Goal: Check status: Check status

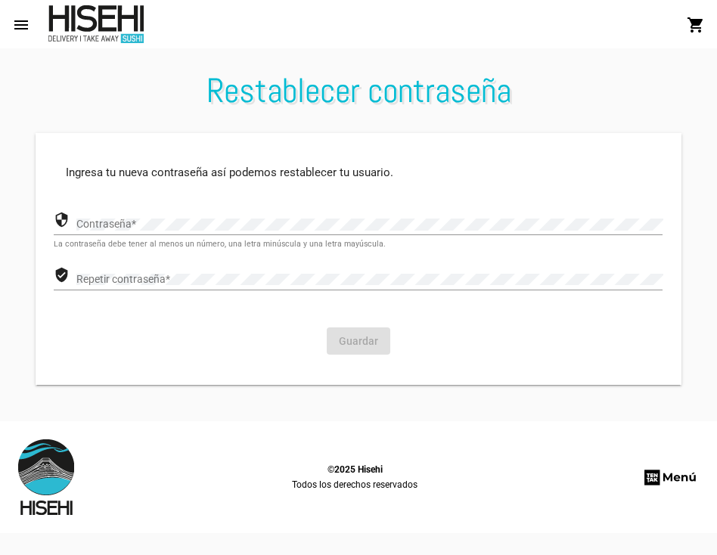
click at [175, 218] on div "Contraseña *" at bounding box center [369, 220] width 586 height 29
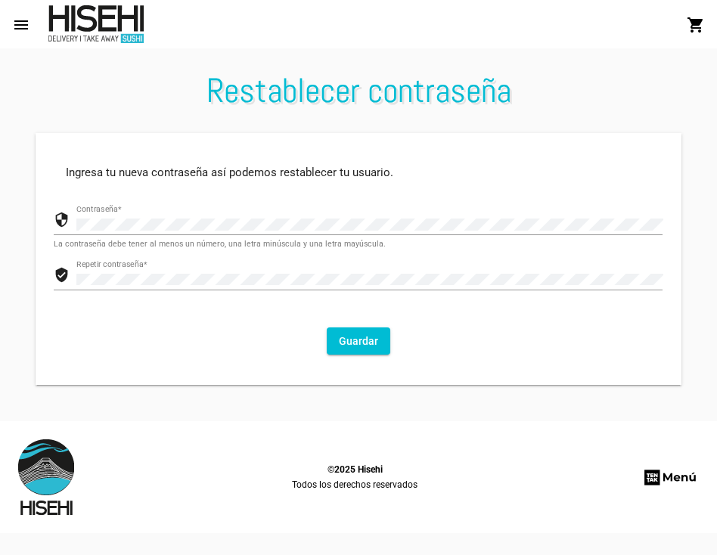
click at [357, 343] on button "Guardar" at bounding box center [359, 340] width 64 height 27
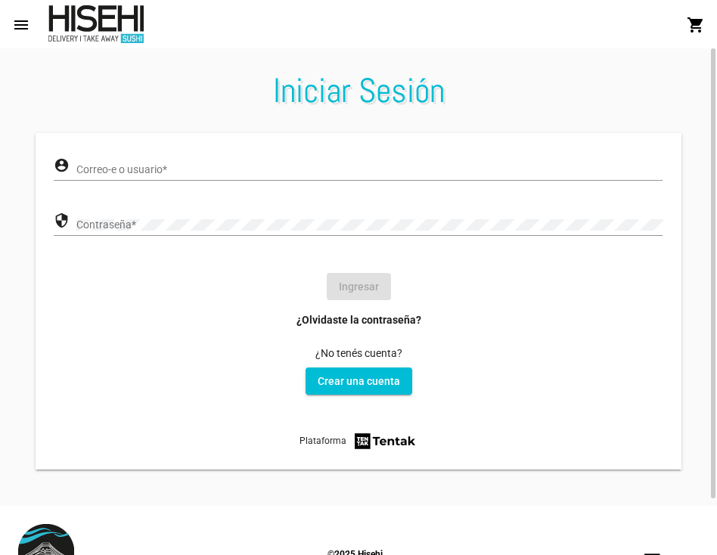
scroll to position [64, 0]
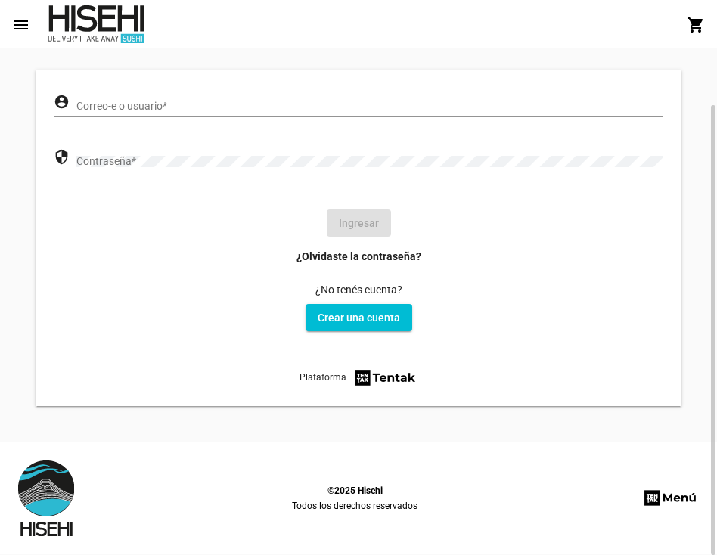
click at [45, 482] on div at bounding box center [46, 499] width 56 height 76
click at [103, 45] on mat-toolbar "menu Iniciar Sesión shopping_cart" at bounding box center [358, 24] width 717 height 48
click at [97, 21] on div at bounding box center [95, 24] width 95 height 38
click at [22, 29] on mat-icon "menu" at bounding box center [21, 25] width 18 height 18
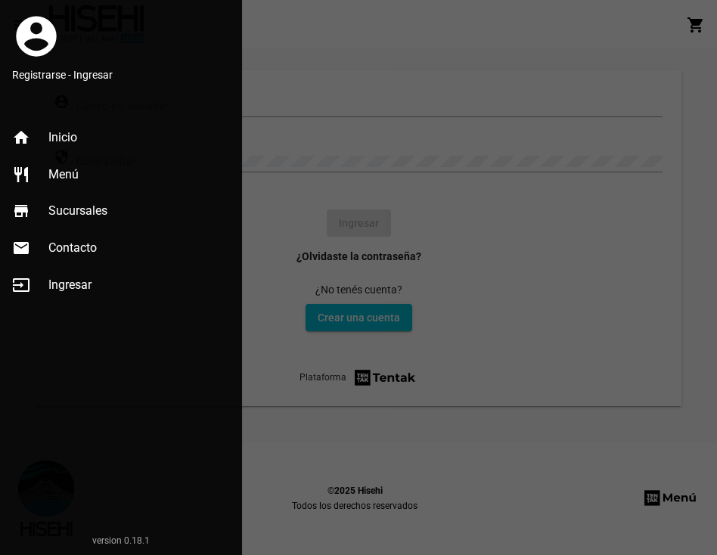
click at [80, 245] on span "Contacto" at bounding box center [72, 248] width 48 height 15
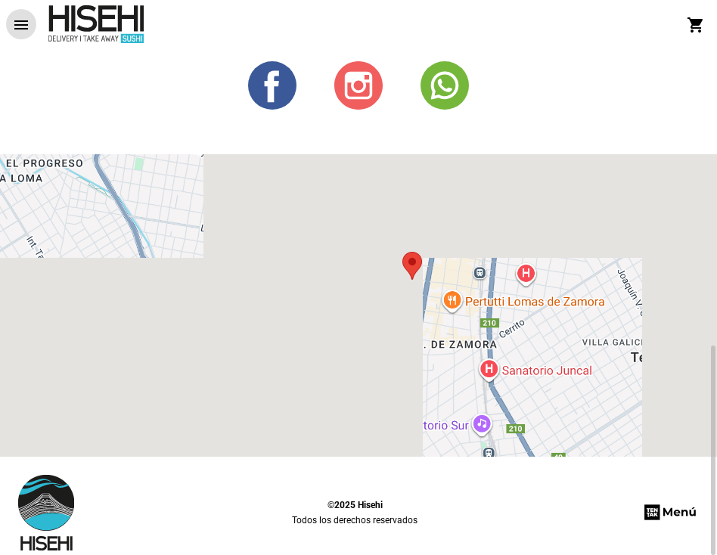
scroll to position [620, 0]
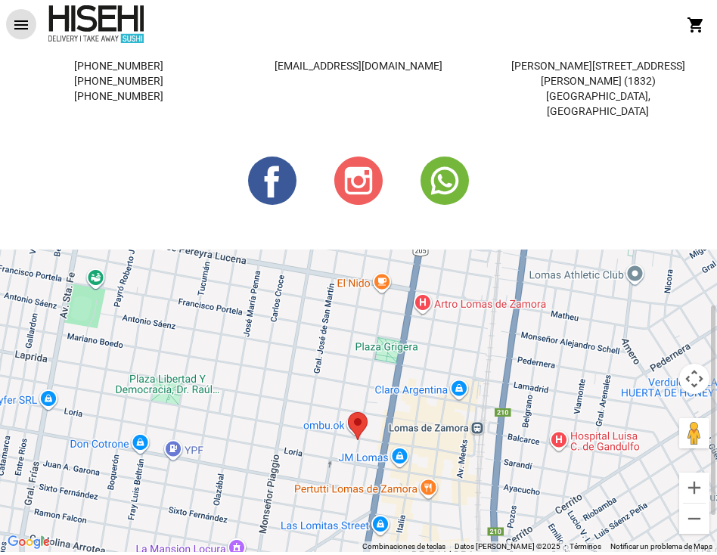
click at [444, 166] on circle at bounding box center [445, 181] width 48 height 48
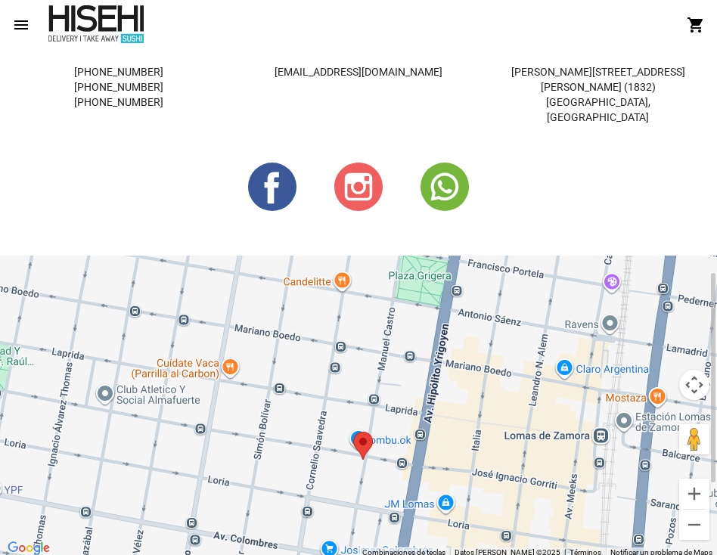
scroll to position [564, 0]
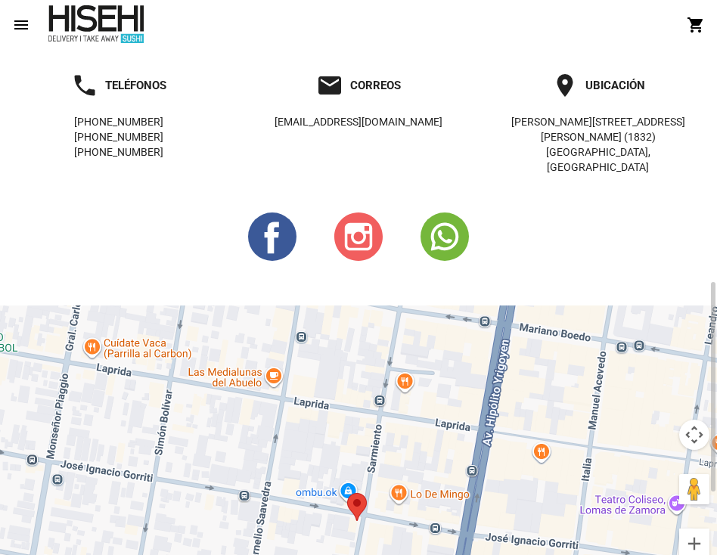
click at [376, 438] on div at bounding box center [358, 457] width 717 height 303
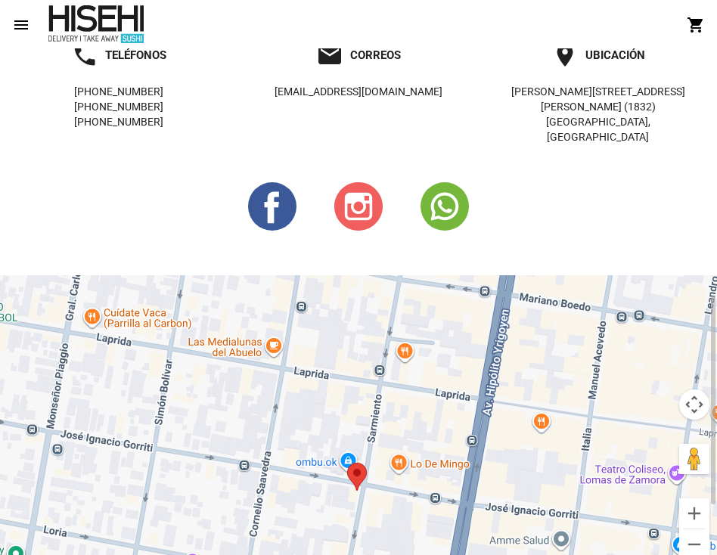
scroll to position [716, 0]
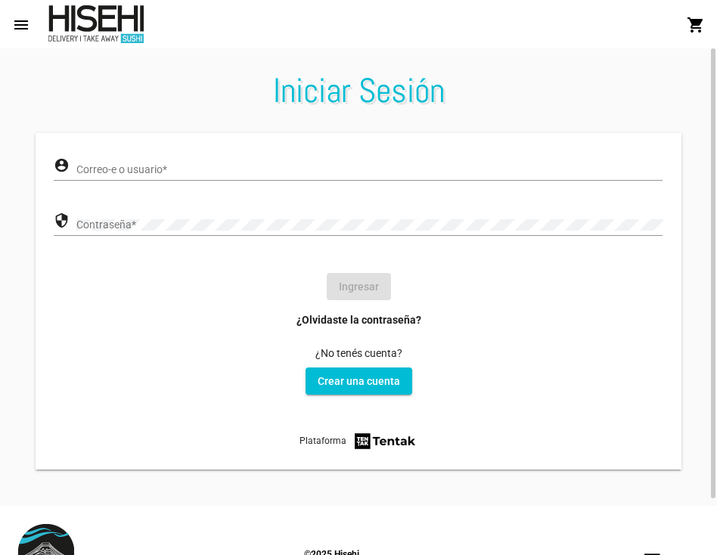
click at [185, 162] on div "Correo-e o usuario *" at bounding box center [369, 165] width 586 height 29
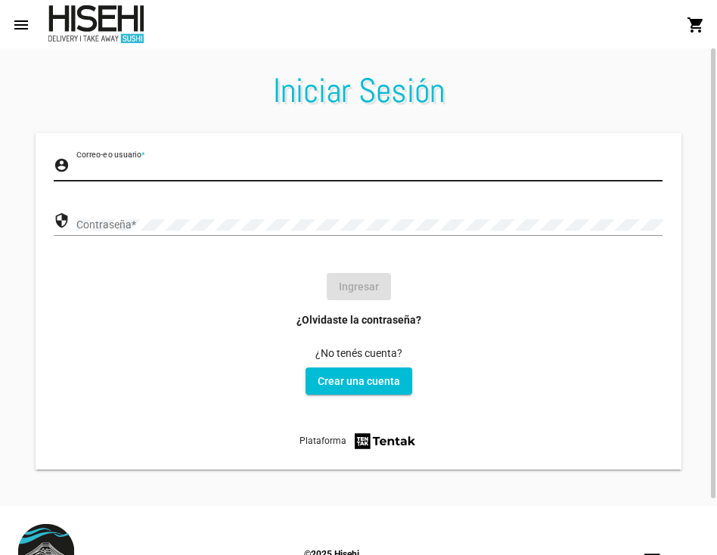
click at [178, 172] on input "Correo-e o usuario *" at bounding box center [369, 170] width 586 height 12
type input "florchutencha@gmail.com"
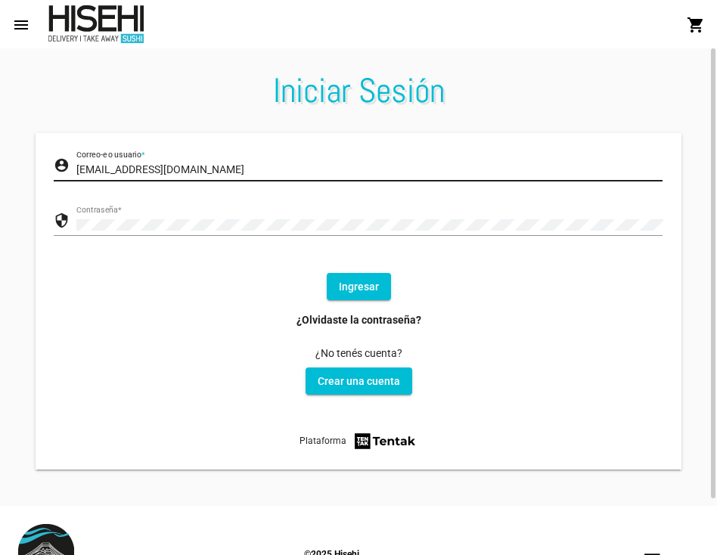
click at [355, 286] on button "Ingresar" at bounding box center [359, 286] width 64 height 27
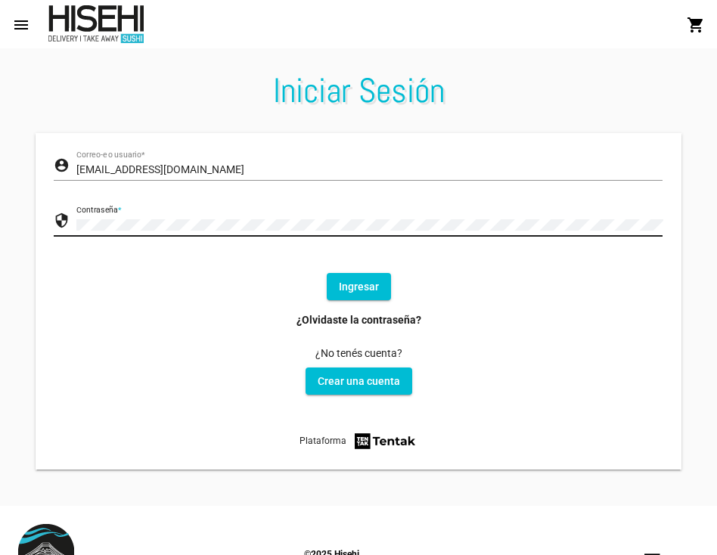
click at [357, 296] on button "Ingresar" at bounding box center [359, 286] width 64 height 27
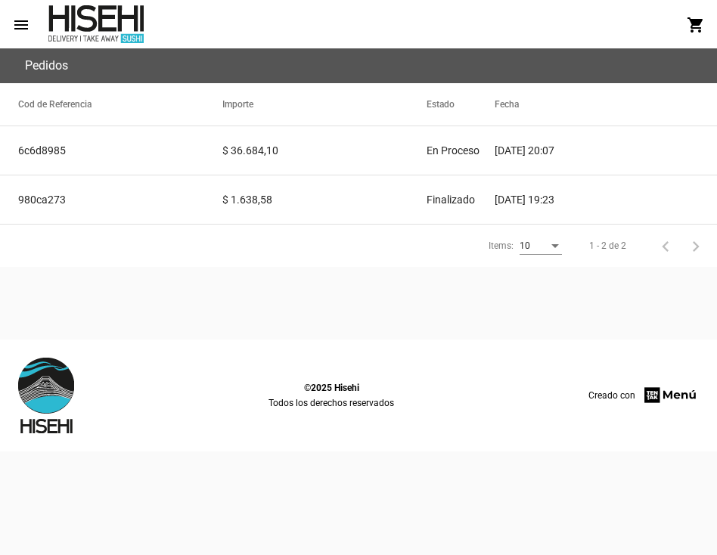
click at [51, 152] on mat-cell "6c6d8985" at bounding box center [111, 150] width 222 height 48
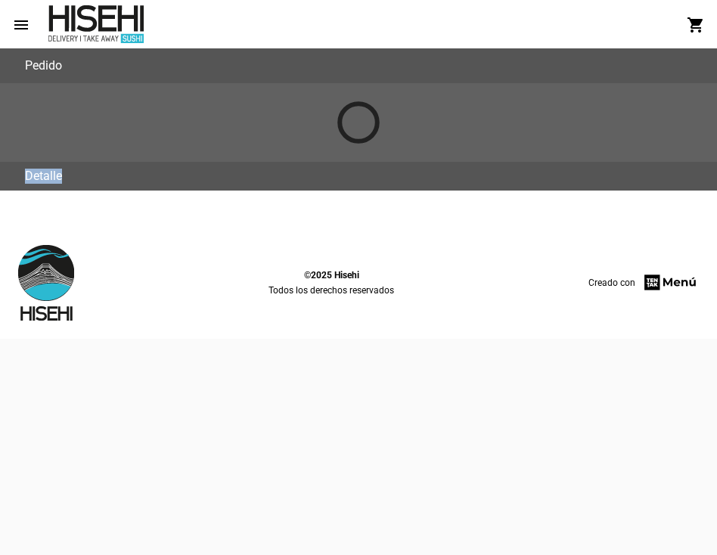
click at [51, 152] on div at bounding box center [358, 122] width 717 height 79
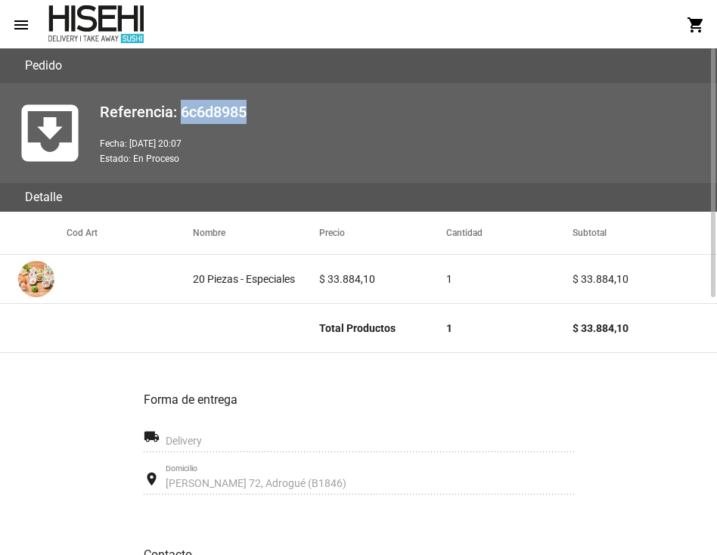
drag, startPoint x: 181, startPoint y: 109, endPoint x: 280, endPoint y: 109, distance: 99.1
click at [280, 109] on h2 "Referencia: 6c6d8985" at bounding box center [402, 112] width 605 height 24
copy h2 "6c6d8985"
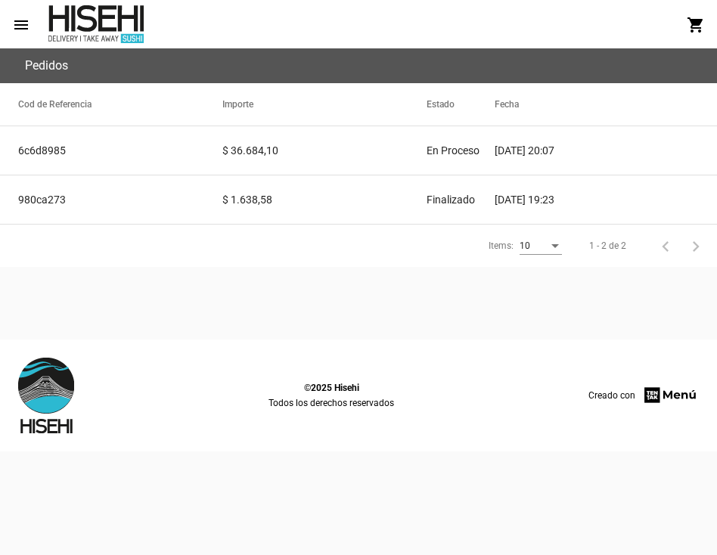
click at [199, 241] on div "Items: 10 1 - 2 de 2" at bounding box center [358, 246] width 717 height 42
click at [300, 147] on mat-cell "$ 36.684,10" at bounding box center [324, 150] width 204 height 48
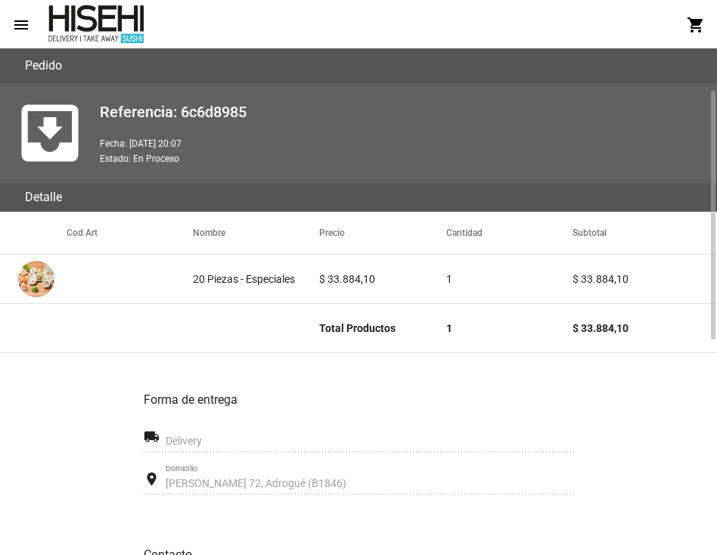
scroll to position [51, 0]
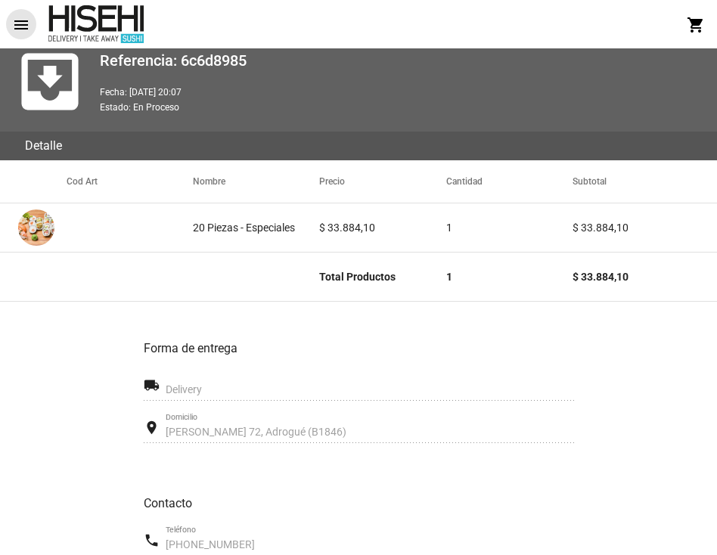
click at [26, 23] on mat-icon "menu" at bounding box center [21, 25] width 18 height 18
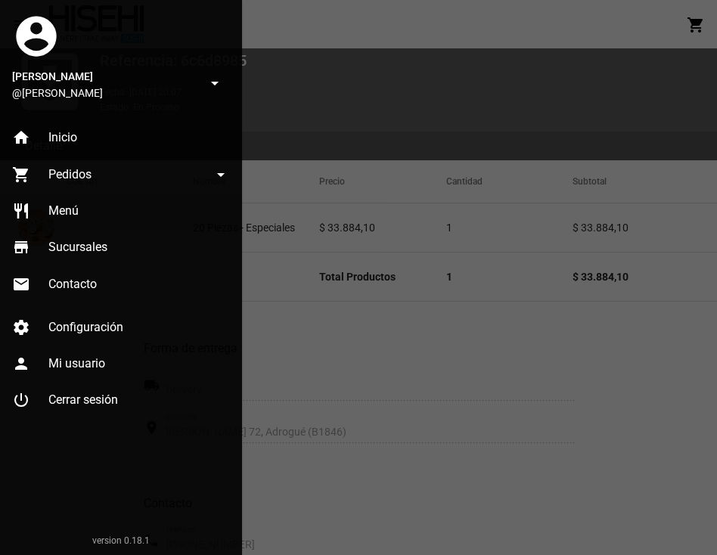
click at [90, 207] on link "restaurant Menú" at bounding box center [121, 211] width 242 height 36
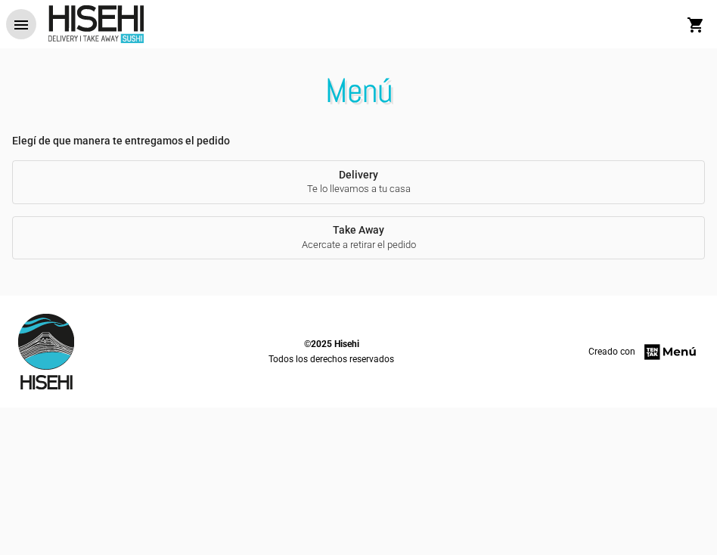
click at [417, 234] on button "Take Away Acercate a retirar el pedido" at bounding box center [358, 238] width 693 height 44
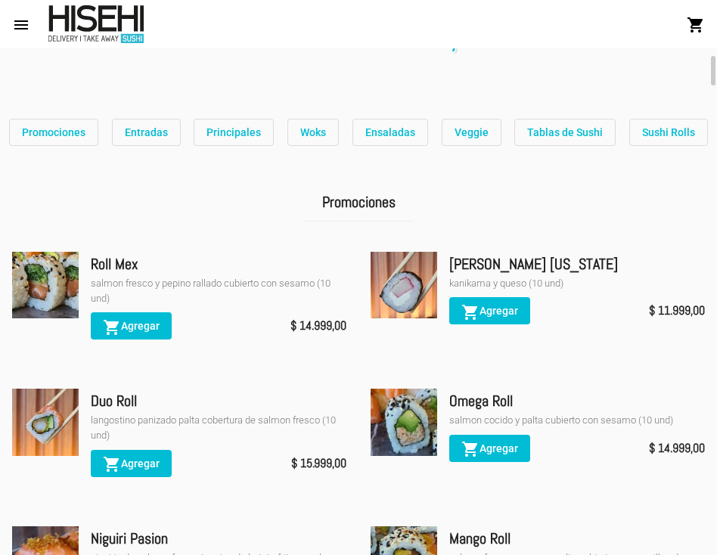
scroll to position [62, 0]
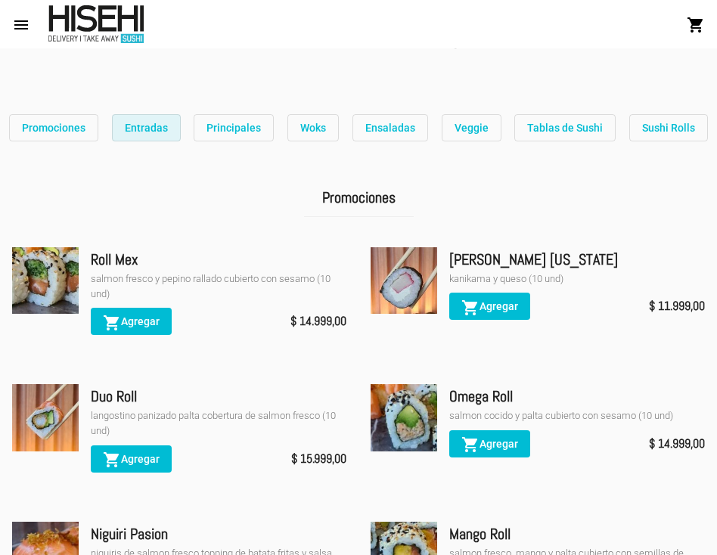
click at [156, 129] on span "Entradas" at bounding box center [146, 128] width 43 height 12
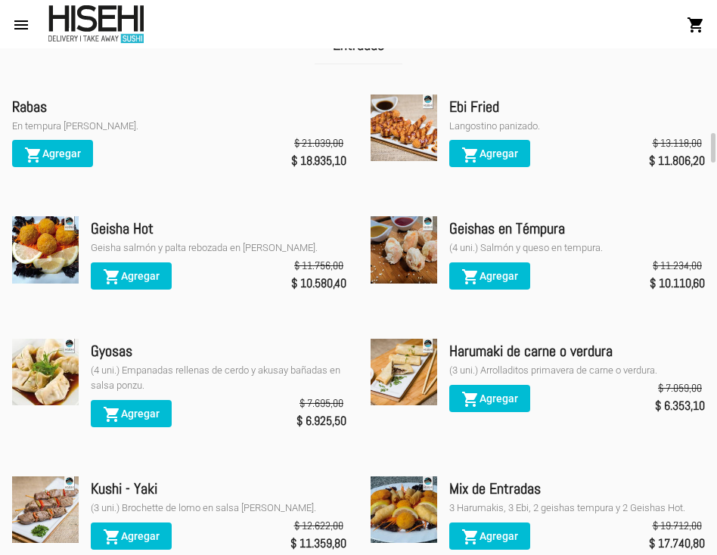
scroll to position [1377, 0]
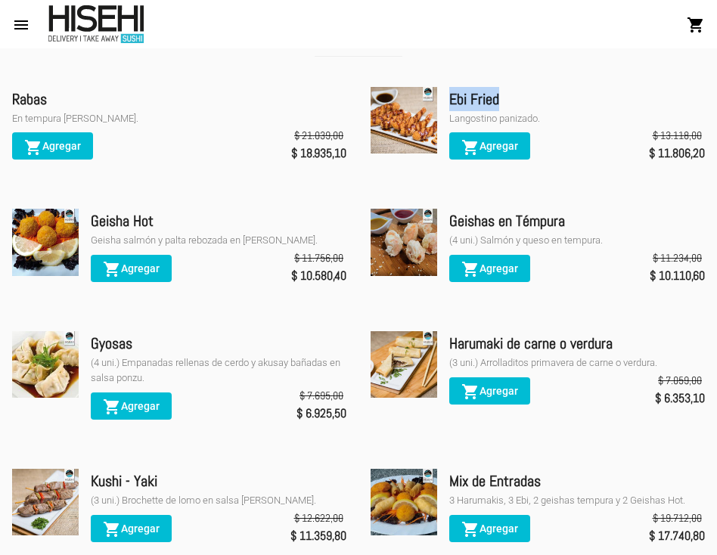
drag, startPoint x: 446, startPoint y: 96, endPoint x: 511, endPoint y: 96, distance: 64.3
click at [511, 96] on div "Ebi Fried Langostino panizado. shopping_cart Agregar $ 13.118,00 $ 11.806,20" at bounding box center [538, 127] width 334 height 80
copy div "Ebi Fried"
drag, startPoint x: 449, startPoint y: 119, endPoint x: 567, endPoint y: 119, distance: 118.0
click at [567, 119] on div "Langostino panizado." at bounding box center [577, 118] width 256 height 15
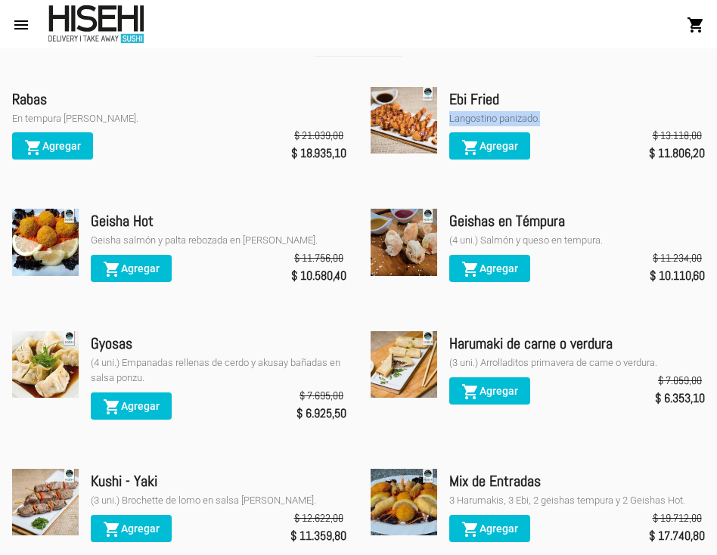
copy div "Langostino panizado."
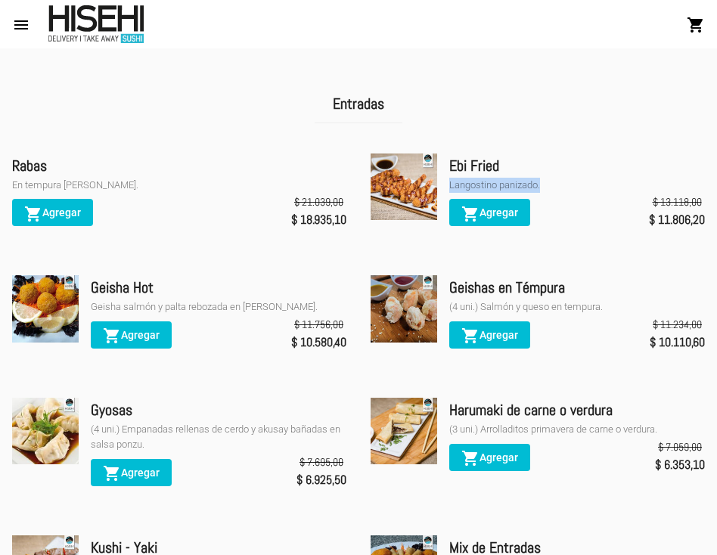
scroll to position [948, 0]
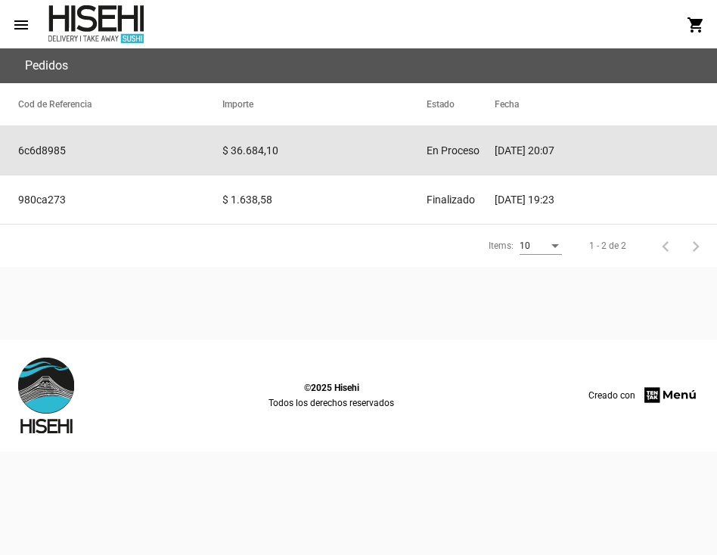
click at [268, 152] on mat-cell "$ 36.684,10" at bounding box center [324, 150] width 204 height 48
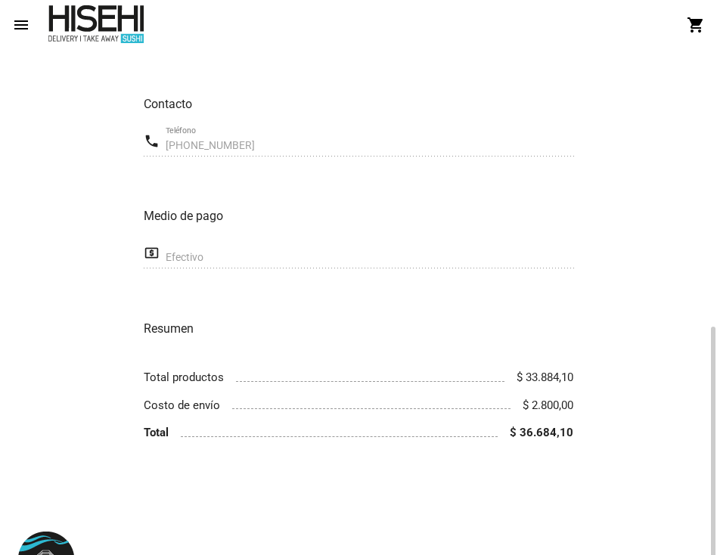
scroll to position [523, 0]
